Goal: Task Accomplishment & Management: Complete application form

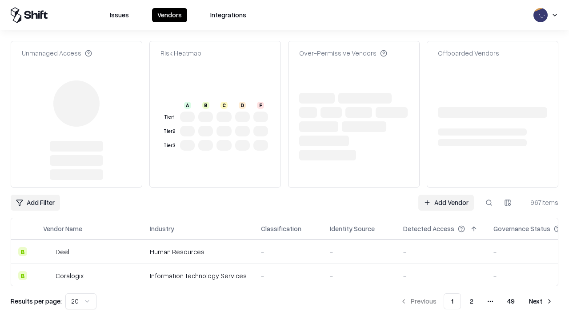
click at [446, 195] on link "Add Vendor" at bounding box center [446, 203] width 56 height 16
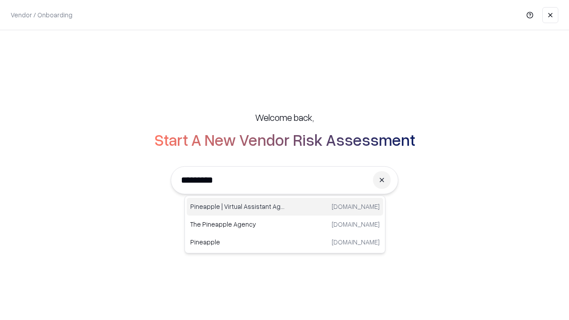
click at [285, 207] on div "Pineapple | Virtual Assistant Agency [DOMAIN_NAME]" at bounding box center [285, 207] width 196 height 18
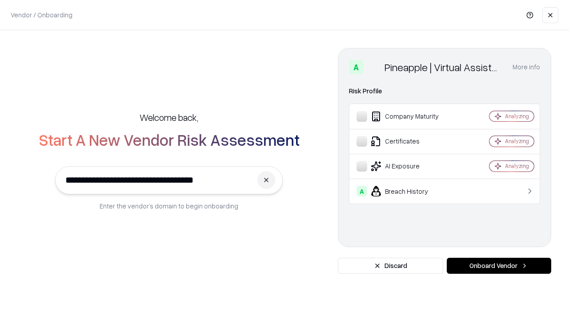
type input "**********"
click at [499, 266] on button "Onboard Vendor" at bounding box center [499, 266] width 104 height 16
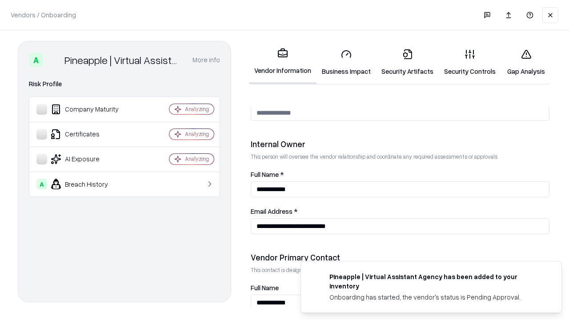
scroll to position [461, 0]
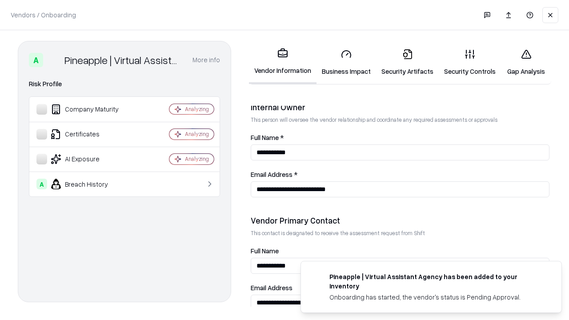
click at [346, 62] on link "Business Impact" at bounding box center [347, 62] width 60 height 41
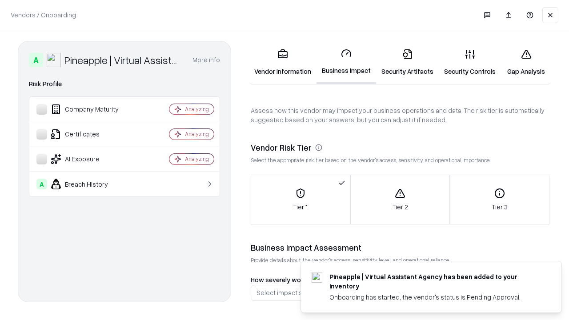
click at [407, 62] on link "Security Artifacts" at bounding box center [407, 62] width 63 height 41
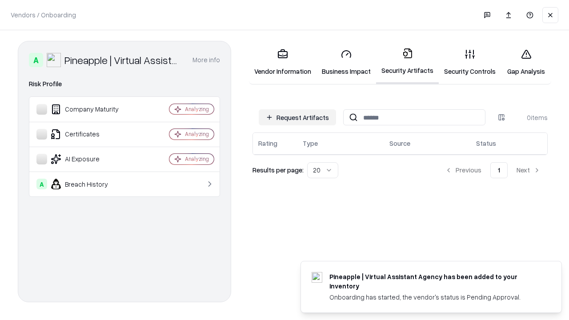
click at [297, 117] on button "Request Artifacts" at bounding box center [297, 117] width 77 height 16
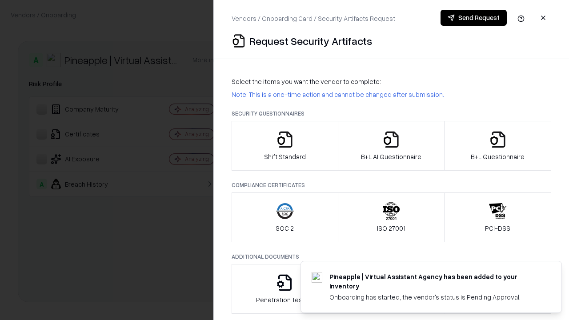
click at [284, 146] on icon "button" at bounding box center [285, 140] width 18 height 18
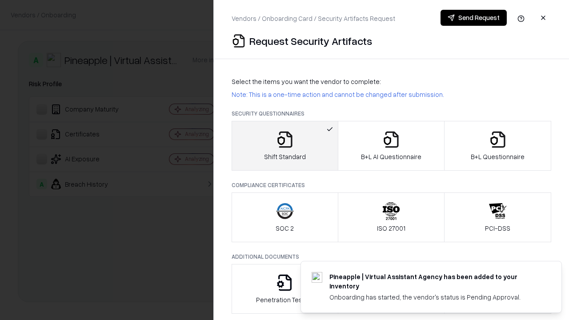
click at [473, 18] on button "Send Request" at bounding box center [474, 18] width 66 height 16
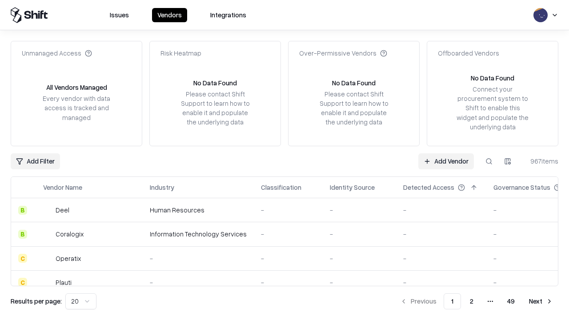
click at [489, 161] on button at bounding box center [489, 161] width 16 height 16
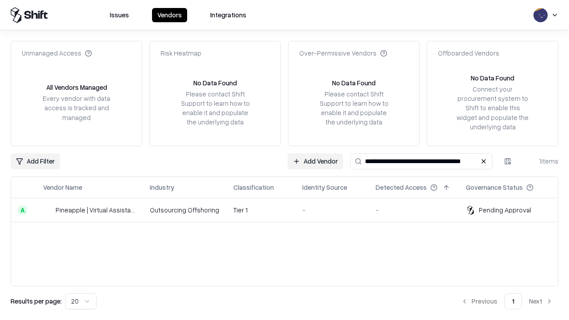
type input "**********"
click at [290, 210] on td "Tier 1" at bounding box center [260, 210] width 69 height 24
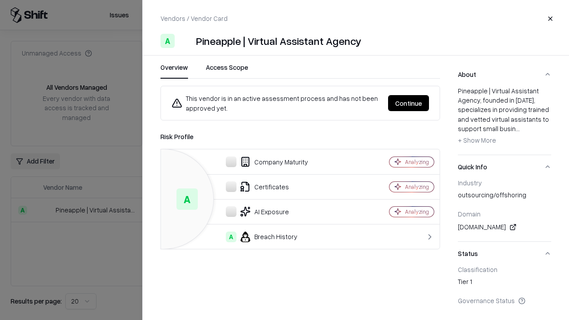
click at [409, 103] on button "Continue" at bounding box center [408, 103] width 41 height 16
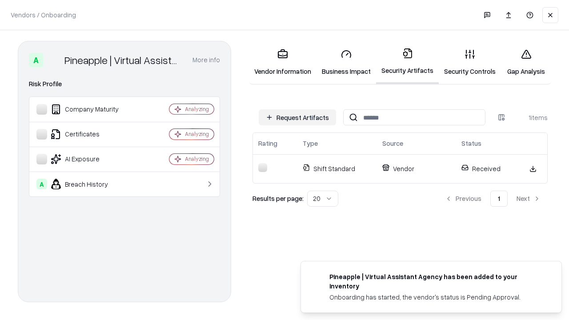
click at [470, 62] on link "Security Controls" at bounding box center [470, 62] width 62 height 41
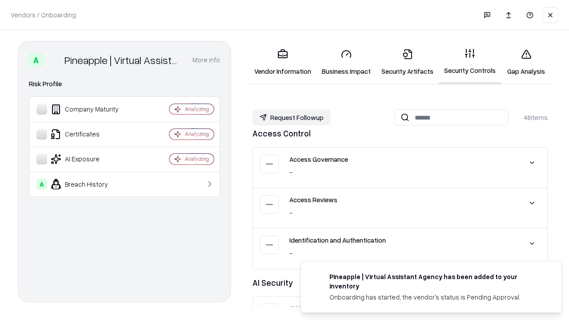
click at [292, 117] on button "Request Followup" at bounding box center [291, 117] width 78 height 16
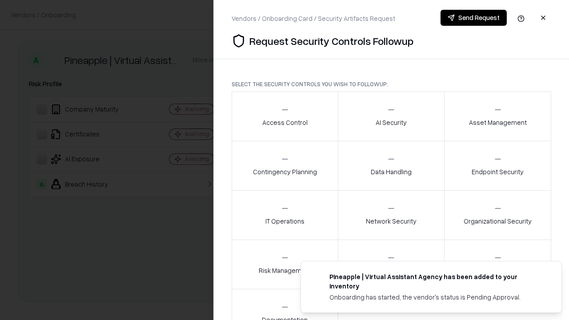
click at [284, 116] on div "Access Control" at bounding box center [284, 116] width 45 height 22
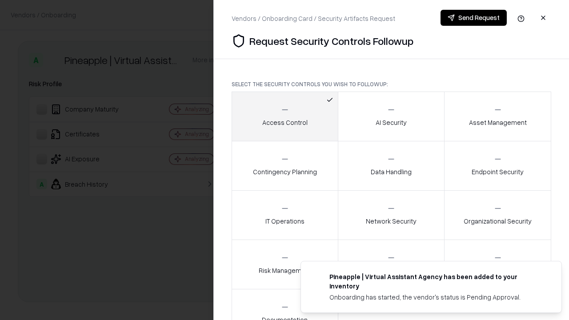
click at [473, 18] on button "Send Request" at bounding box center [474, 18] width 66 height 16
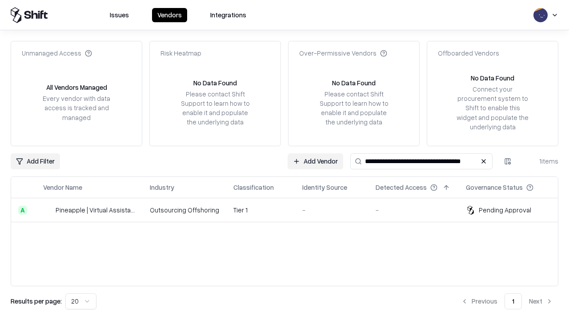
type input "**********"
click at [290, 210] on td "Tier 1" at bounding box center [260, 210] width 69 height 24
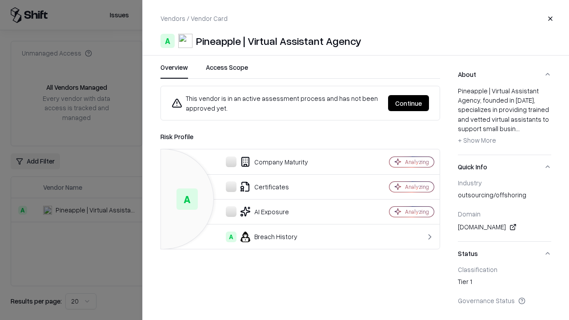
click at [409, 103] on button "Continue" at bounding box center [408, 103] width 41 height 16
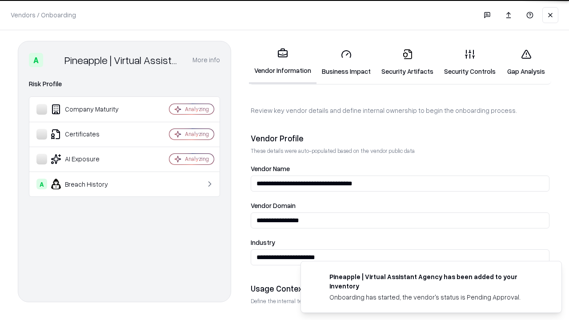
click at [526, 62] on link "Gap Analysis" at bounding box center [526, 62] width 50 height 41
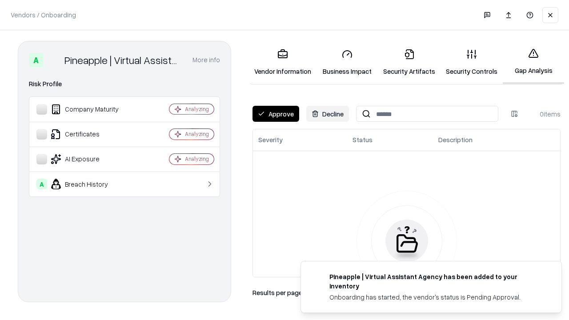
click at [276, 114] on button "Approve" at bounding box center [275, 114] width 47 height 16
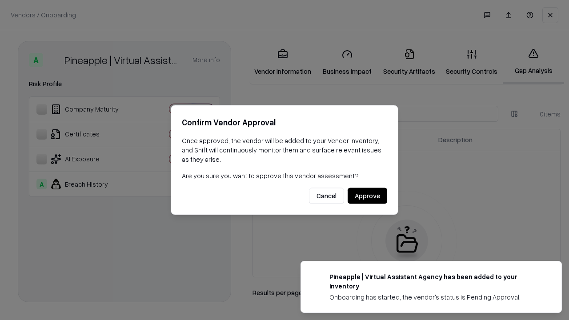
click at [367, 196] on button "Approve" at bounding box center [368, 196] width 40 height 16
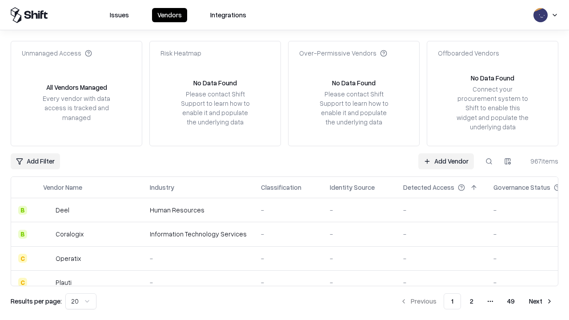
type input "**********"
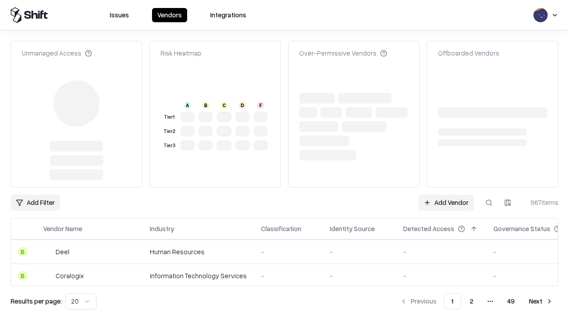
click at [446, 195] on link "Add Vendor" at bounding box center [446, 203] width 56 height 16
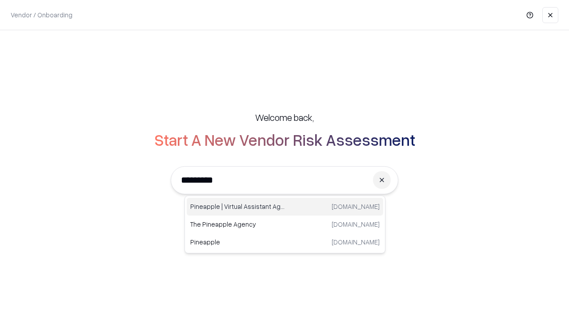
click at [285, 207] on div "Pineapple | Virtual Assistant Agency [DOMAIN_NAME]" at bounding box center [285, 207] width 196 height 18
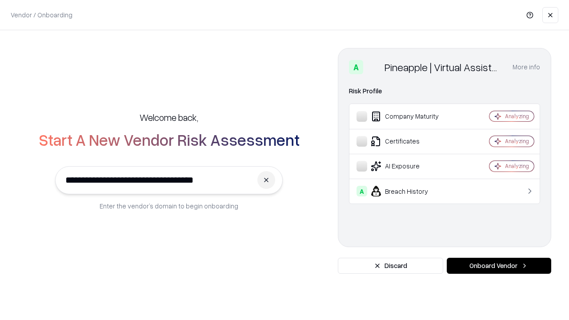
type input "**********"
click at [499, 266] on button "Onboard Vendor" at bounding box center [499, 266] width 104 height 16
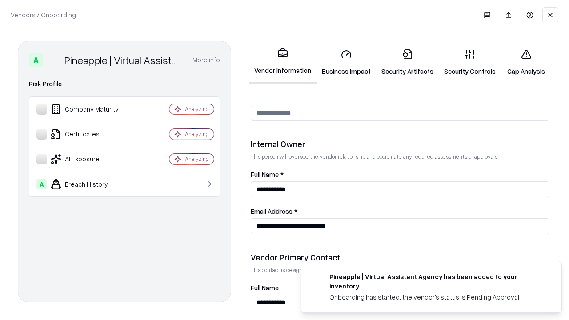
scroll to position [461, 0]
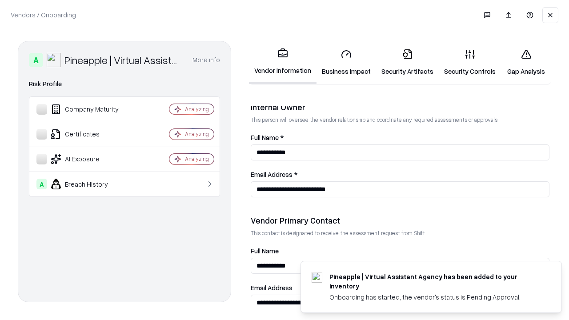
click at [526, 62] on link "Gap Analysis" at bounding box center [526, 62] width 50 height 41
